Goal: Find specific page/section: Find specific page/section

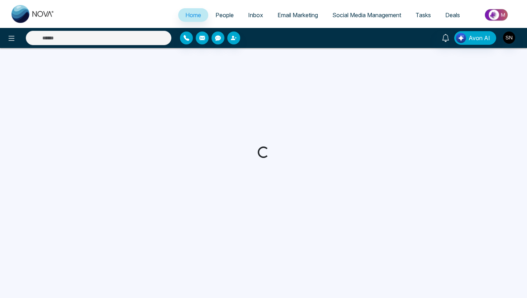
select select "*"
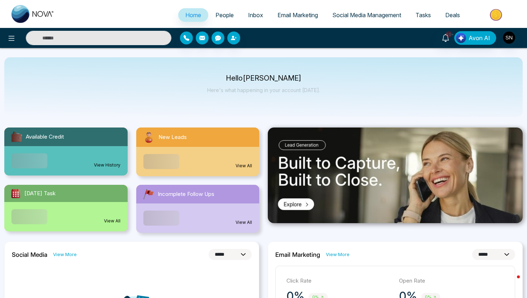
click at [119, 34] on input "text" at bounding box center [98, 38] width 145 height 14
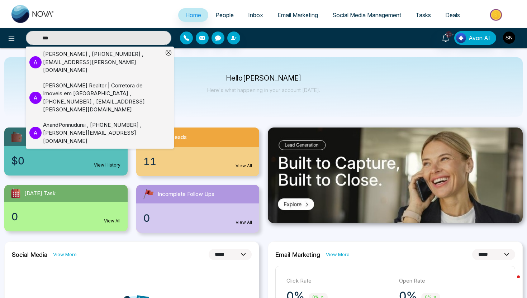
type input "***"
click at [47, 86] on div "Ana Thompson Realtor | Corretora de Imoveis em Orlando , +13213504997 , access.…" at bounding box center [103, 98] width 120 height 32
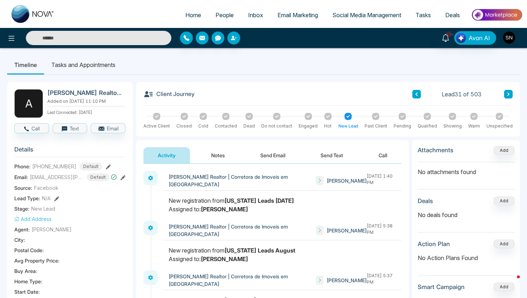
click at [504, 41] on img "button" at bounding box center [509, 38] width 12 height 12
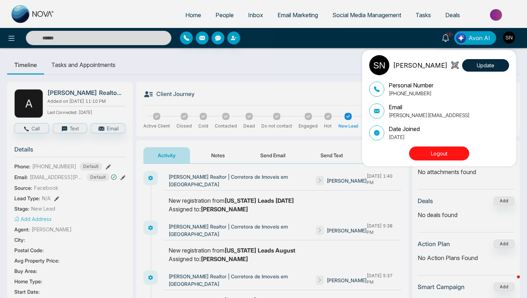
click at [452, 150] on button "Logout" at bounding box center [439, 154] width 60 height 14
